Goal: Check status: Check status

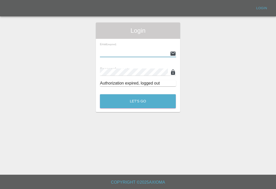
type input "[EMAIL_ADDRESS][DOMAIN_NAME]"
click at [138, 94] on button "Let's Go" at bounding box center [138, 101] width 76 height 14
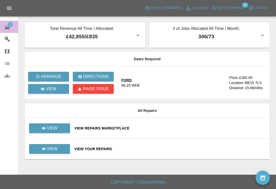
click at [9, 29] on icon at bounding box center [7, 28] width 5 height 4
click at [10, 31] on link "2 Repair home" at bounding box center [9, 27] width 18 height 12
click at [7, 28] on icon at bounding box center [7, 28] width 5 height 4
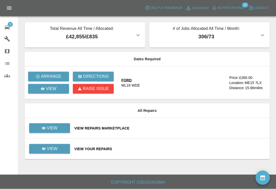
scroll to position [8, 0]
click at [160, 147] on div "View Your Repairs" at bounding box center [169, 149] width 191 height 5
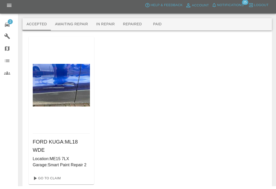
scroll to position [5, 0]
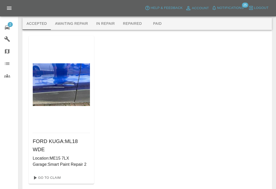
click at [8, 29] on icon at bounding box center [7, 28] width 6 height 6
